Goal: Check status

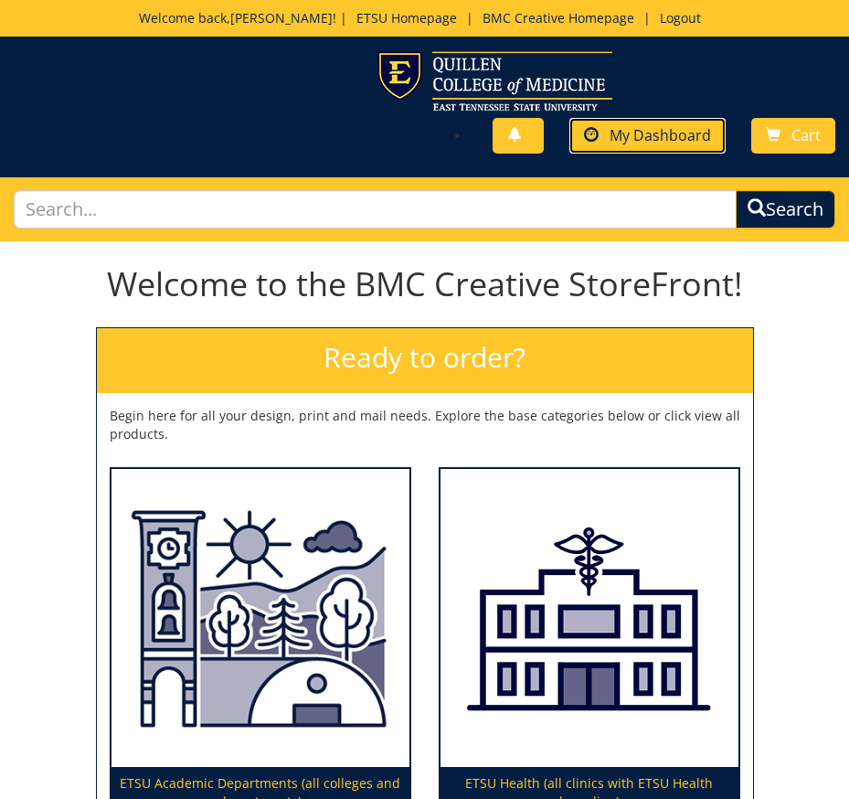
click at [674, 122] on link "My Dashboard" at bounding box center [648, 136] width 156 height 36
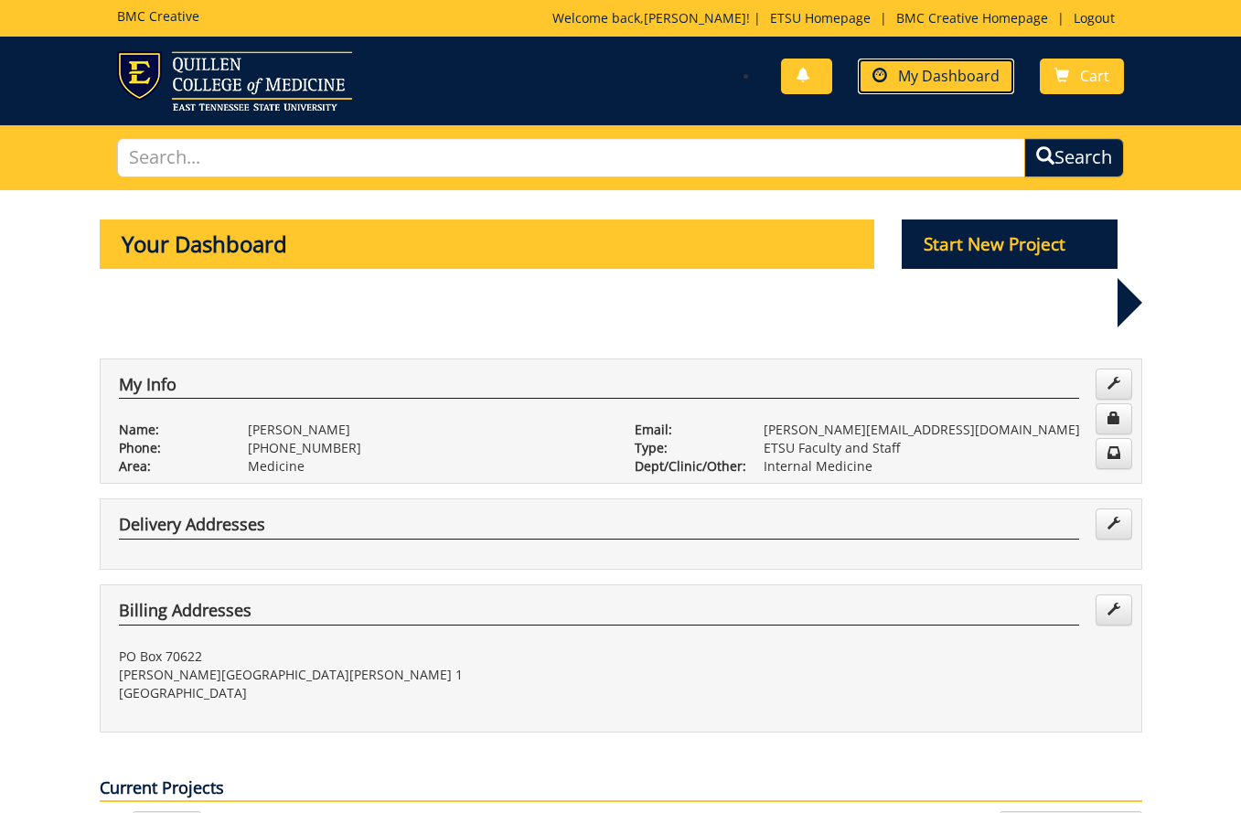
click at [849, 79] on span "My Dashboard" at bounding box center [949, 76] width 102 height 20
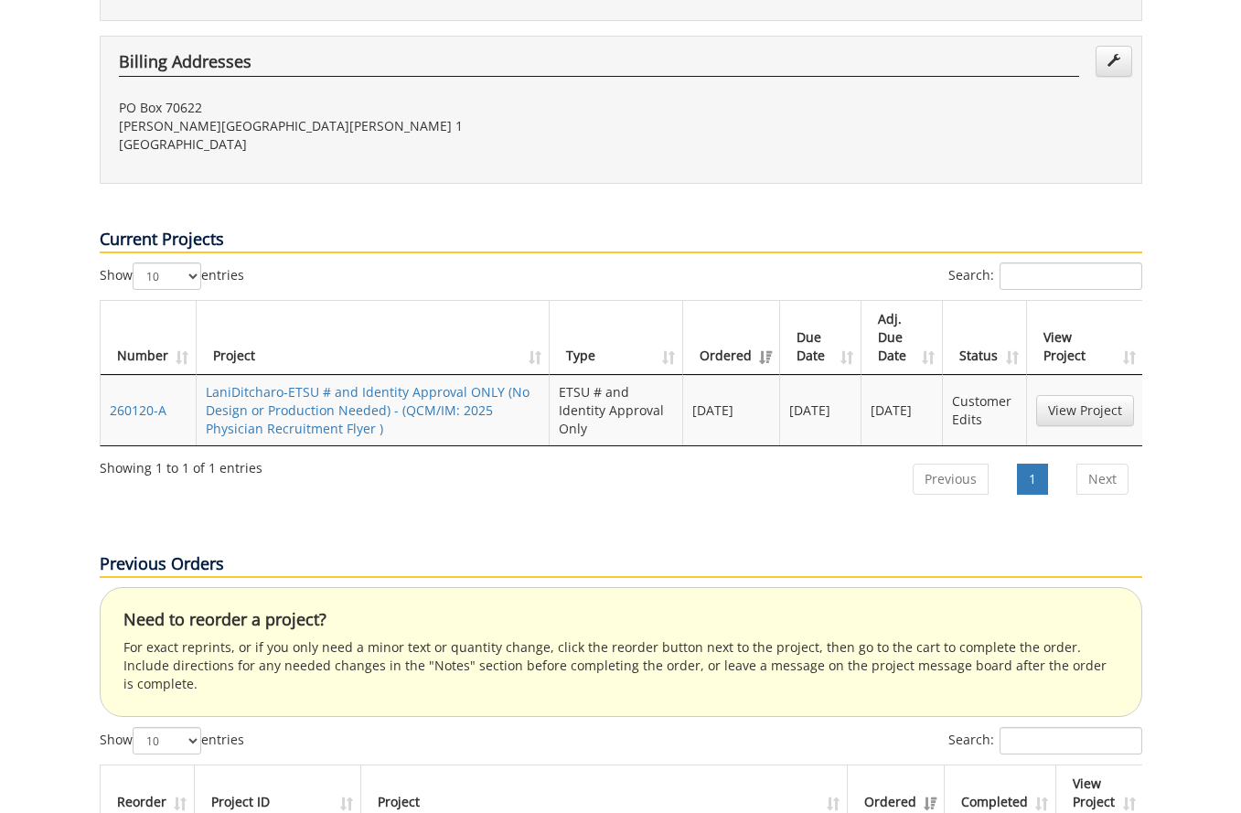
scroll to position [640, 0]
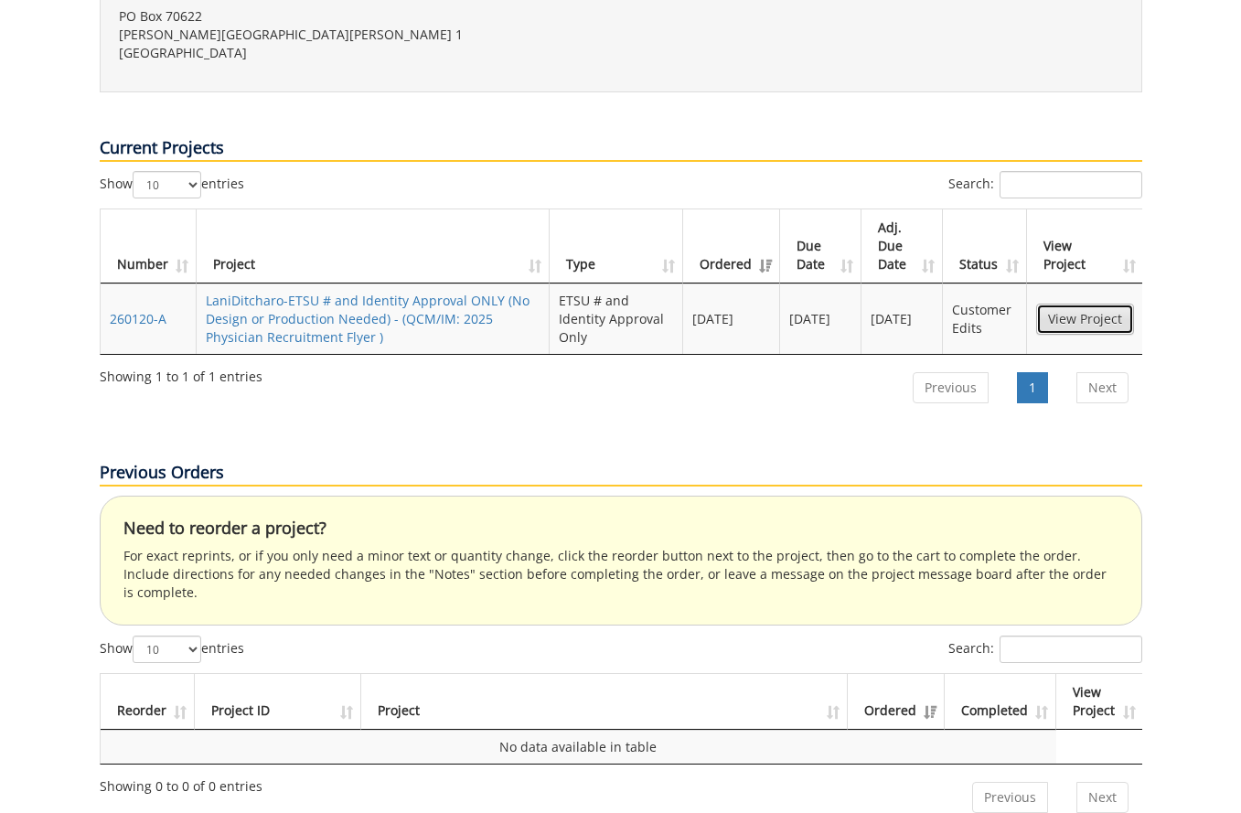
click at [1055, 304] on link "View Project" at bounding box center [1085, 319] width 98 height 31
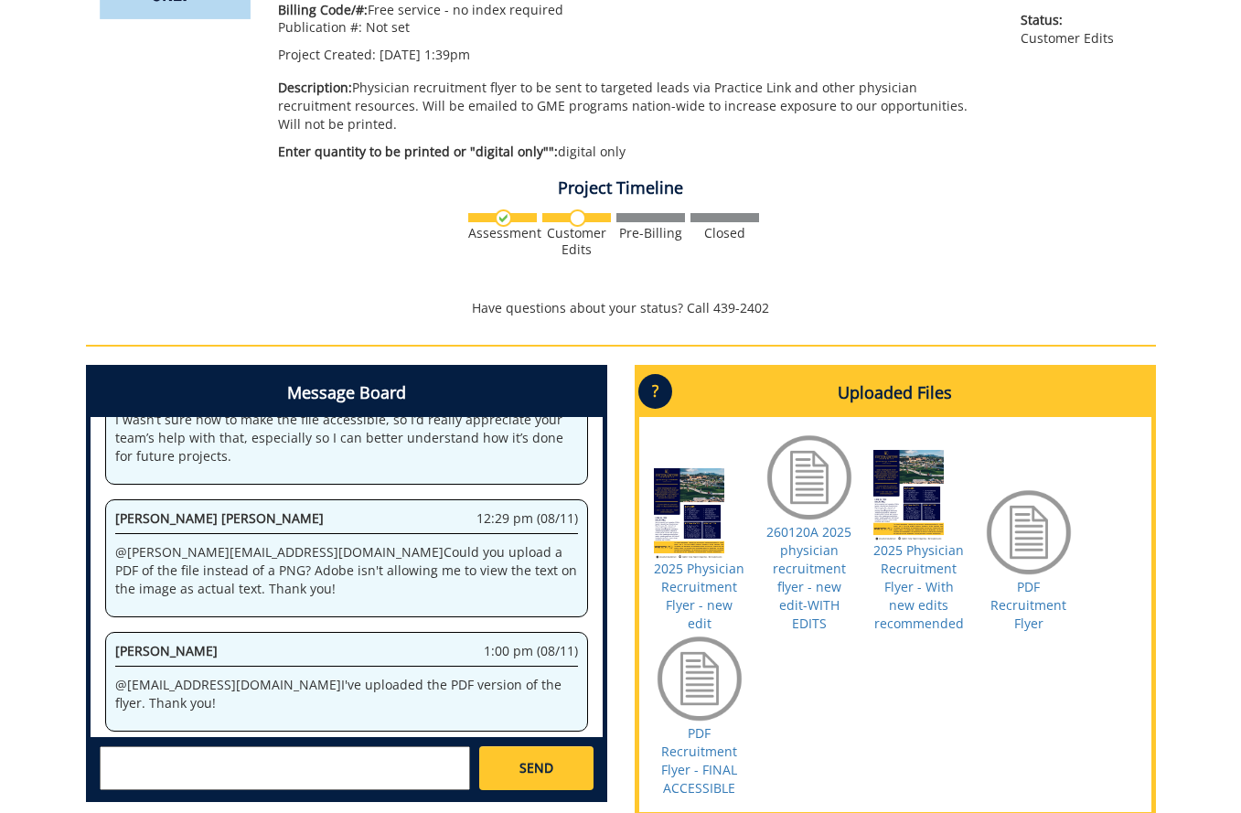
scroll to position [411, 0]
